Goal: Task Accomplishment & Management: Complete application form

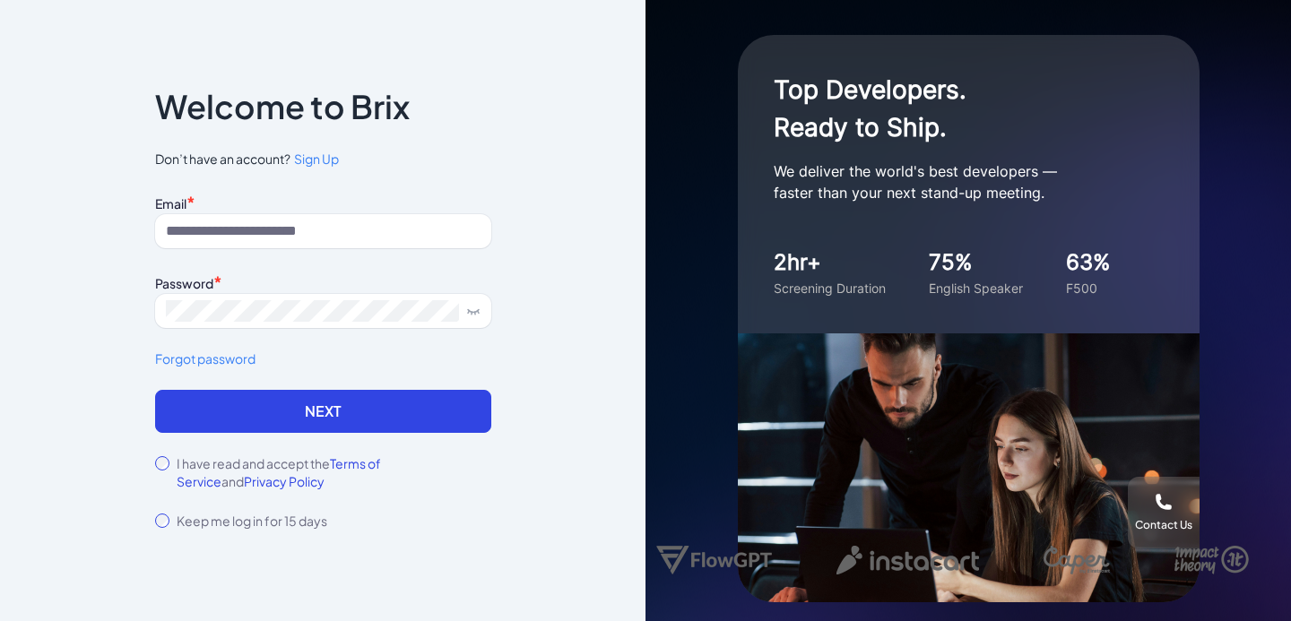
click at [311, 160] on span "Sign Up" at bounding box center [316, 159] width 45 height 16
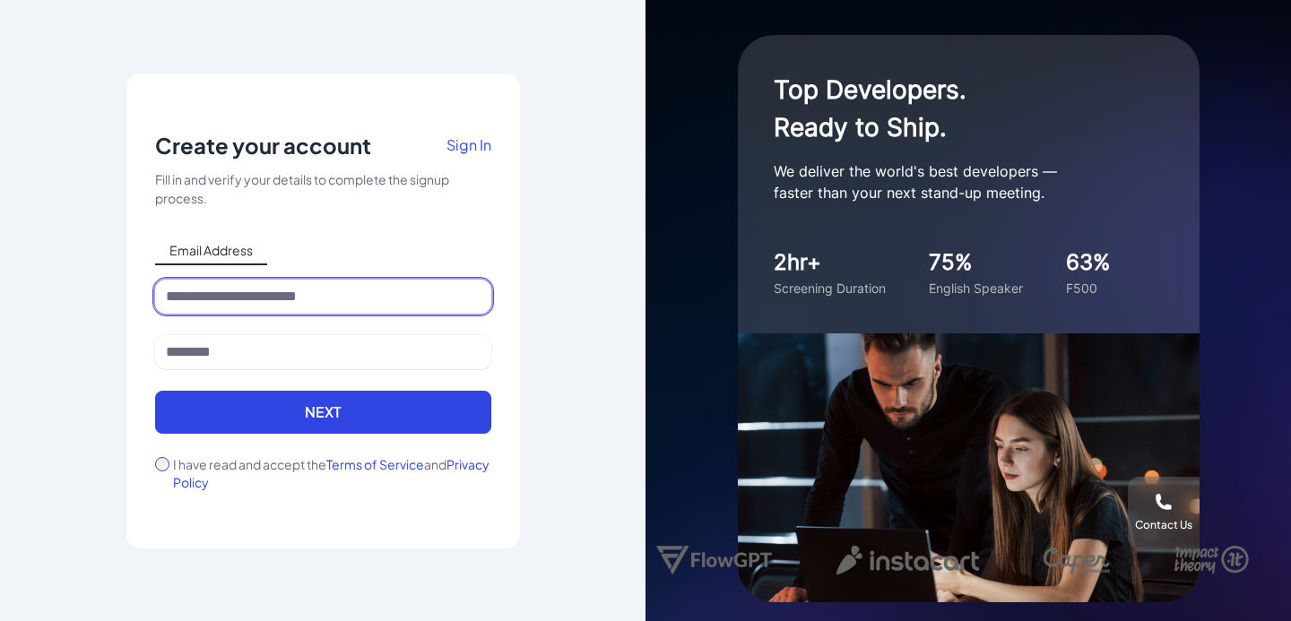
click at [306, 289] on input at bounding box center [323, 297] width 336 height 34
type input "**********"
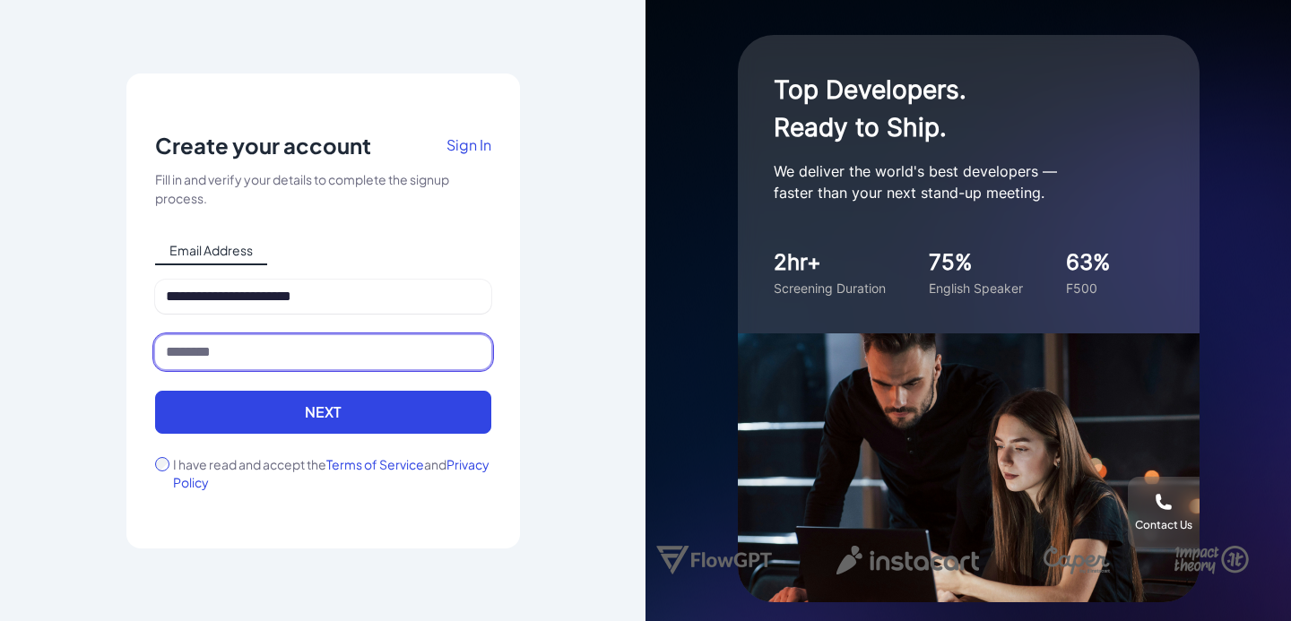
type input "*"
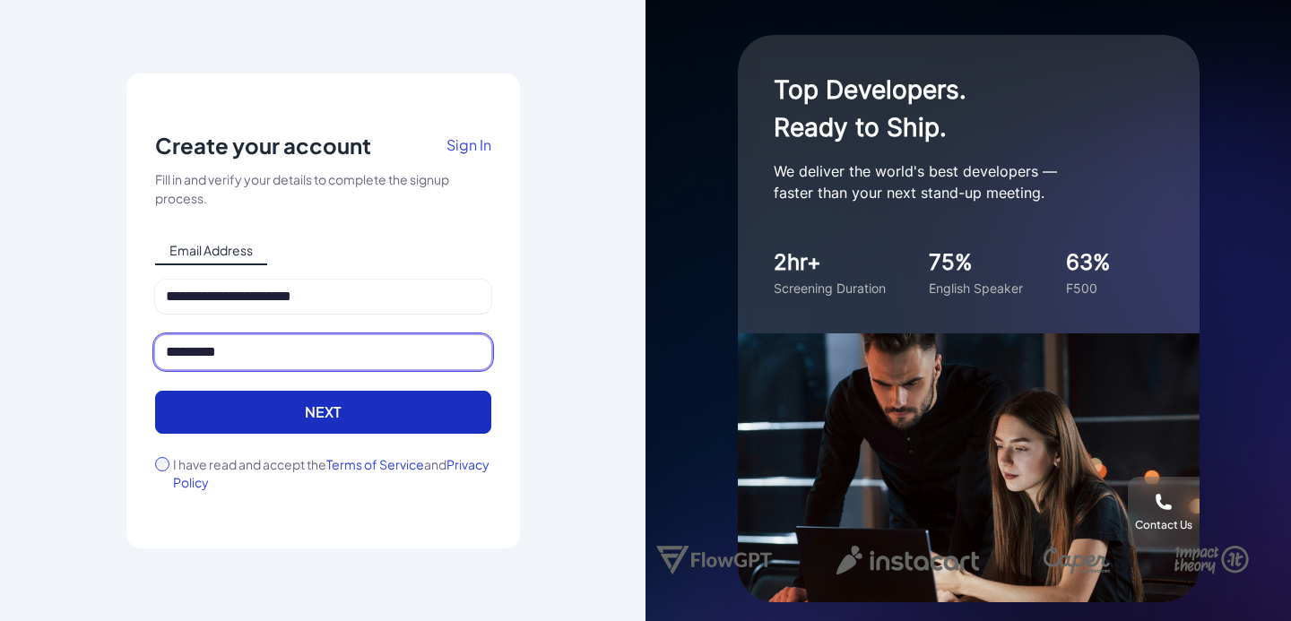
type input "*********"
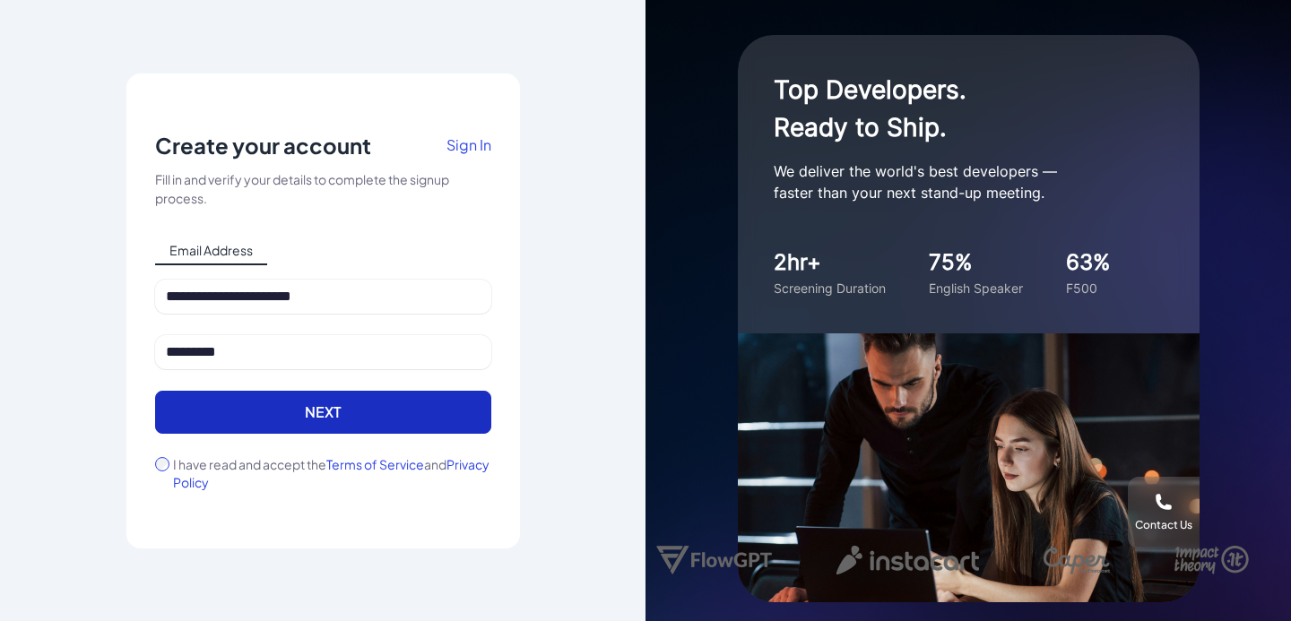
click at [341, 419] on button "Next" at bounding box center [323, 412] width 336 height 43
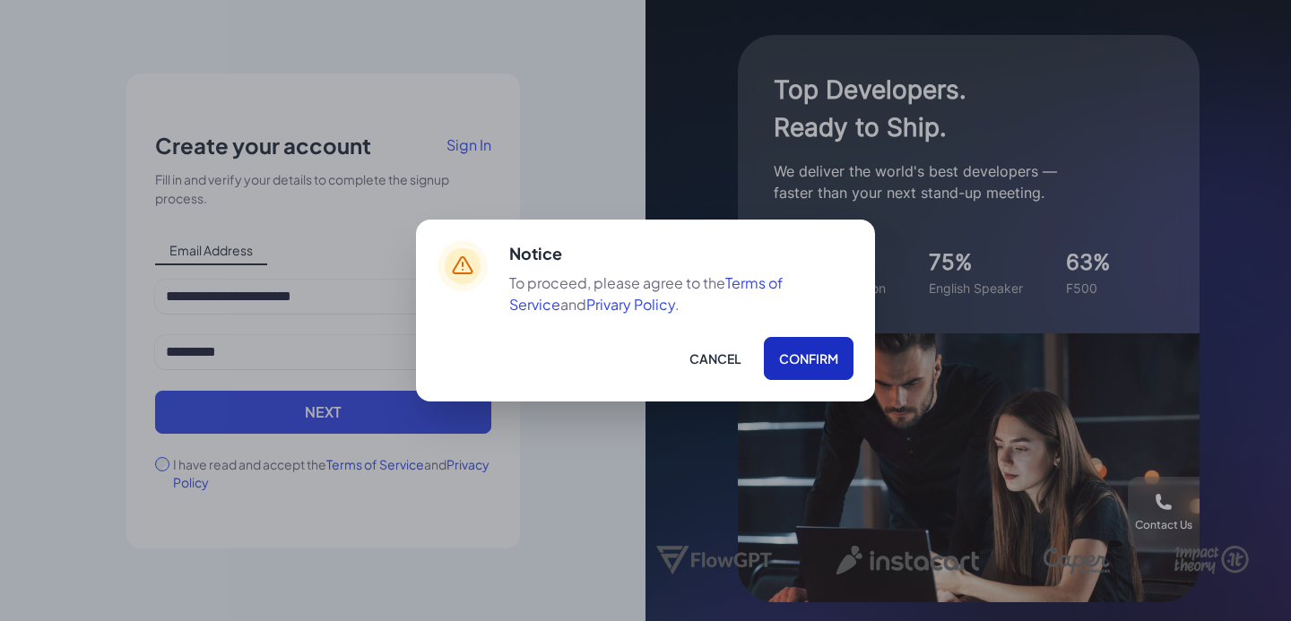
click at [794, 352] on button "Confirm" at bounding box center [809, 358] width 90 height 43
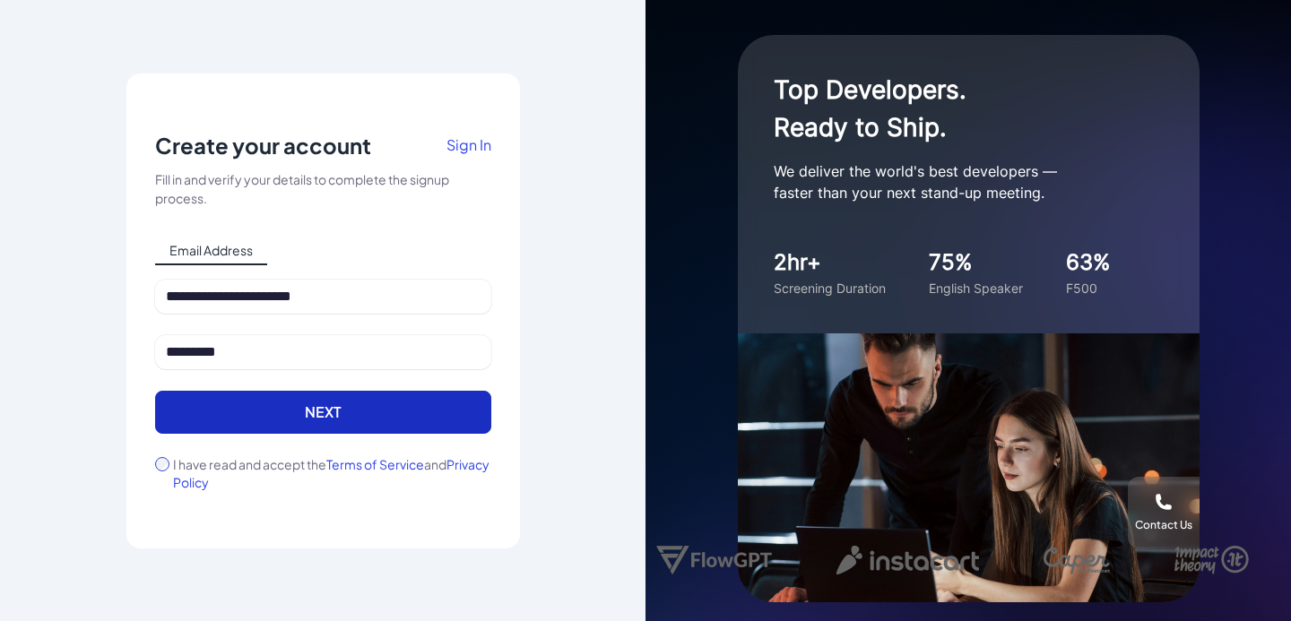
click at [330, 412] on button "Next" at bounding box center [323, 412] width 336 height 43
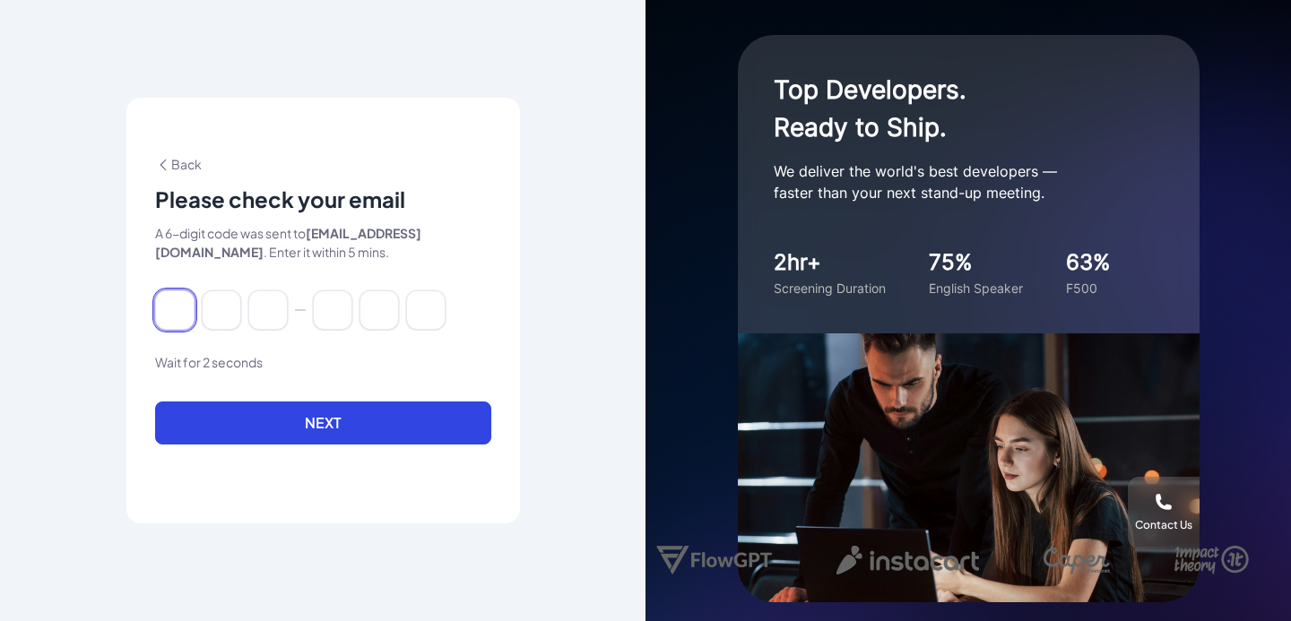
click at [180, 315] on input at bounding box center [174, 309] width 39 height 39
paste input "******"
type input "*"
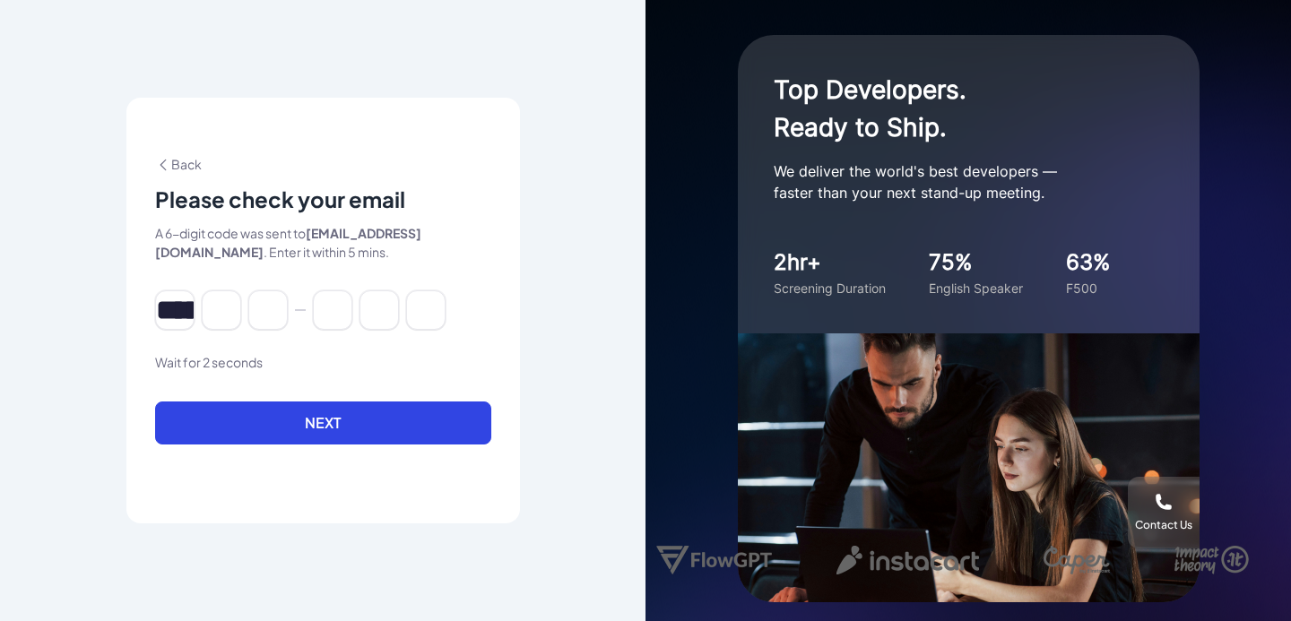
type input "*"
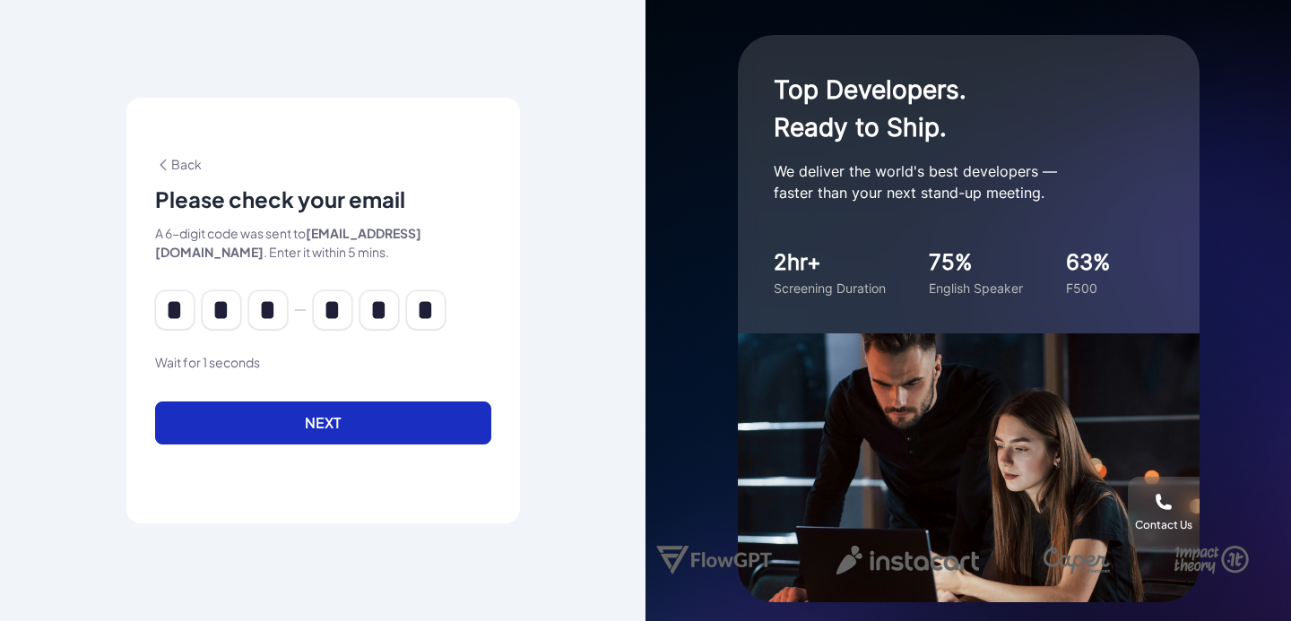
click at [254, 430] on button "Next" at bounding box center [323, 423] width 336 height 43
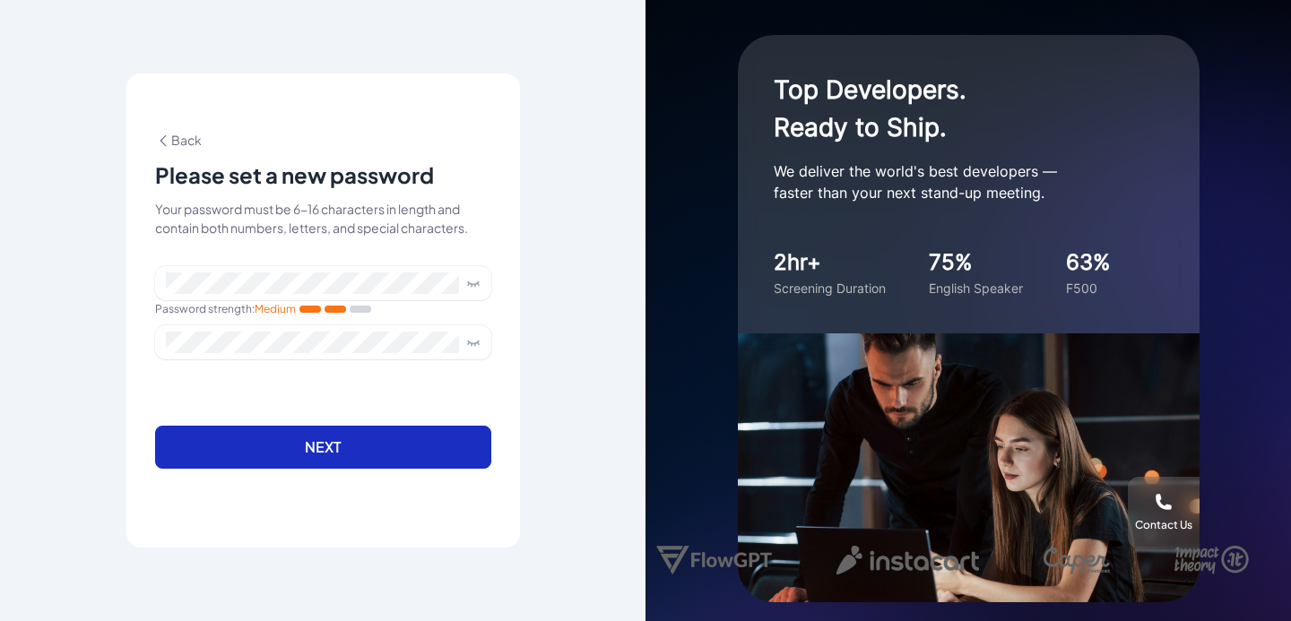
click at [307, 438] on button "Next" at bounding box center [323, 447] width 336 height 43
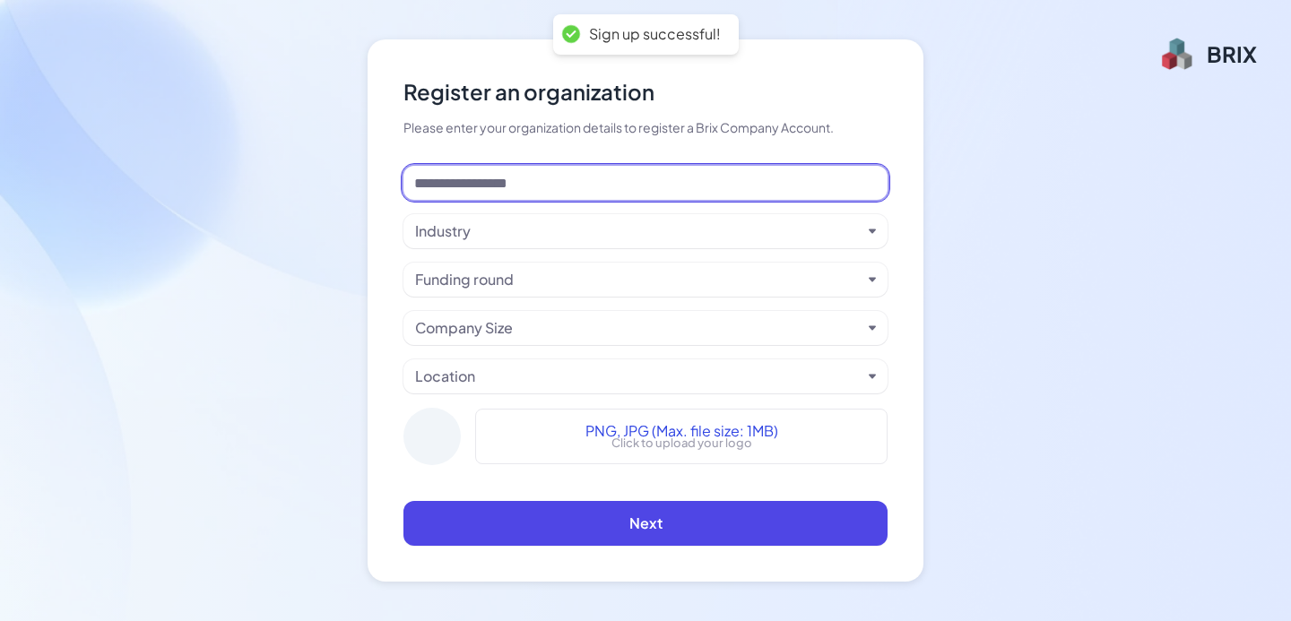
click at [616, 189] on input at bounding box center [645, 183] width 484 height 34
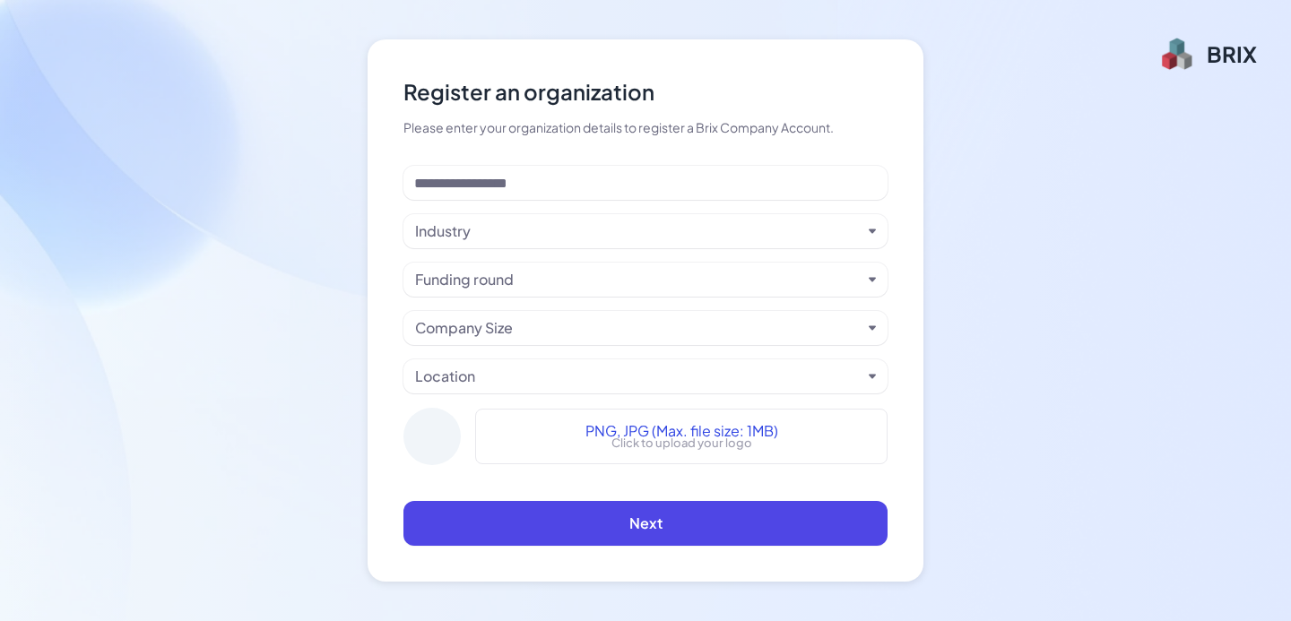
click at [641, 281] on div "Funding round" at bounding box center [638, 280] width 446 height 22
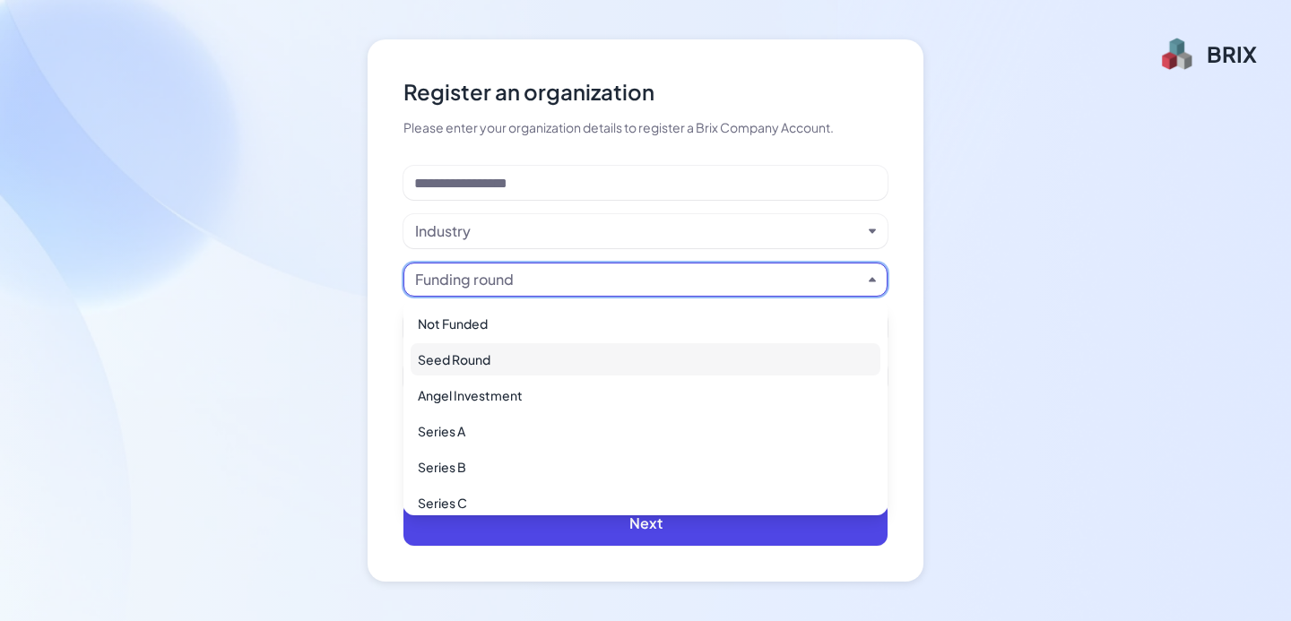
scroll to position [82, 0]
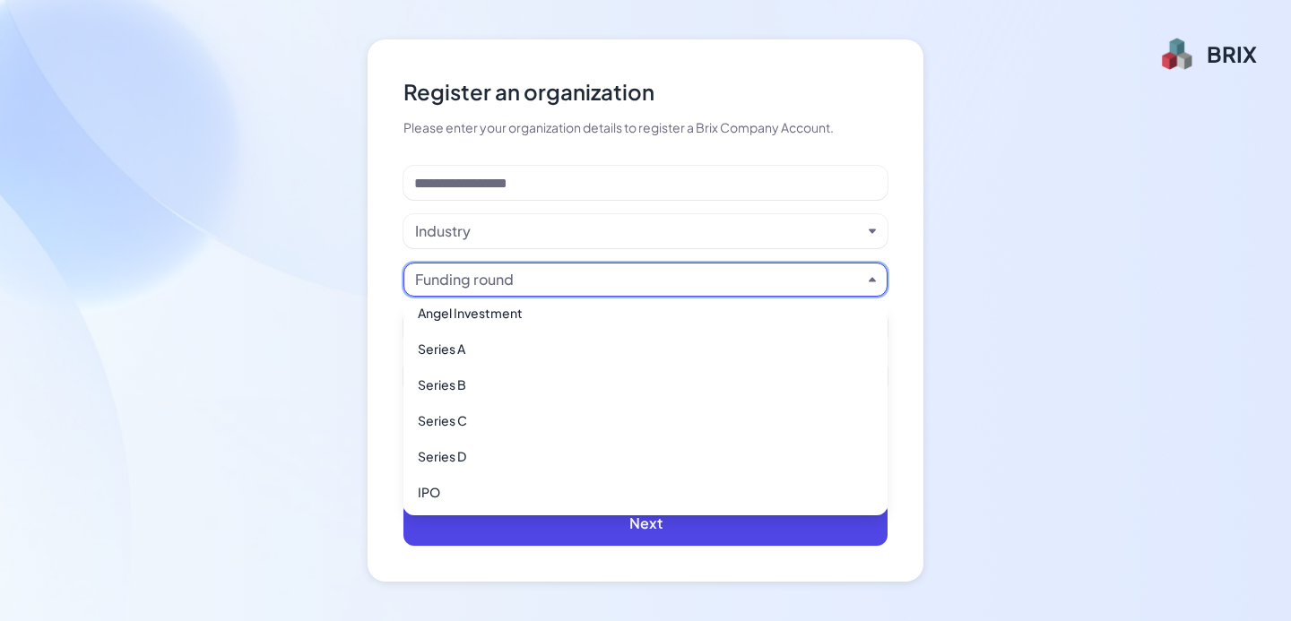
click at [666, 129] on div "Please enter your organization details to register a Brix Company Account." at bounding box center [645, 127] width 484 height 19
